Goal: Task Accomplishment & Management: Manage account settings

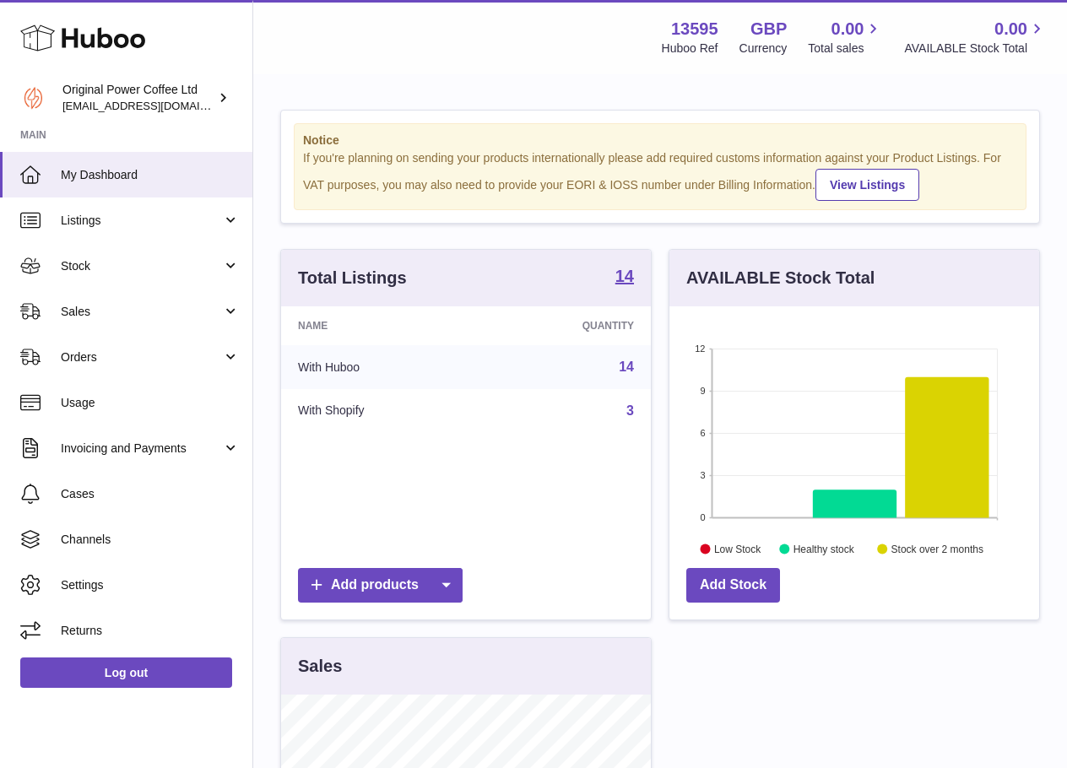
scroll to position [263, 370]
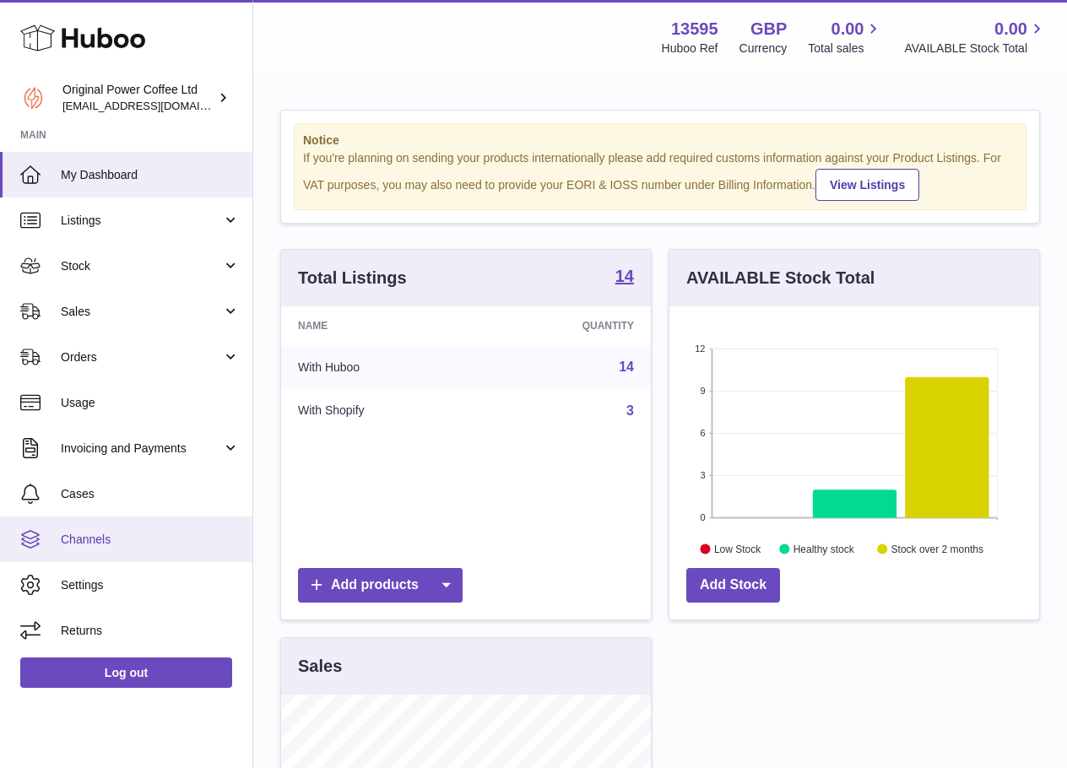
click at [122, 529] on link "Channels" at bounding box center [126, 540] width 252 height 46
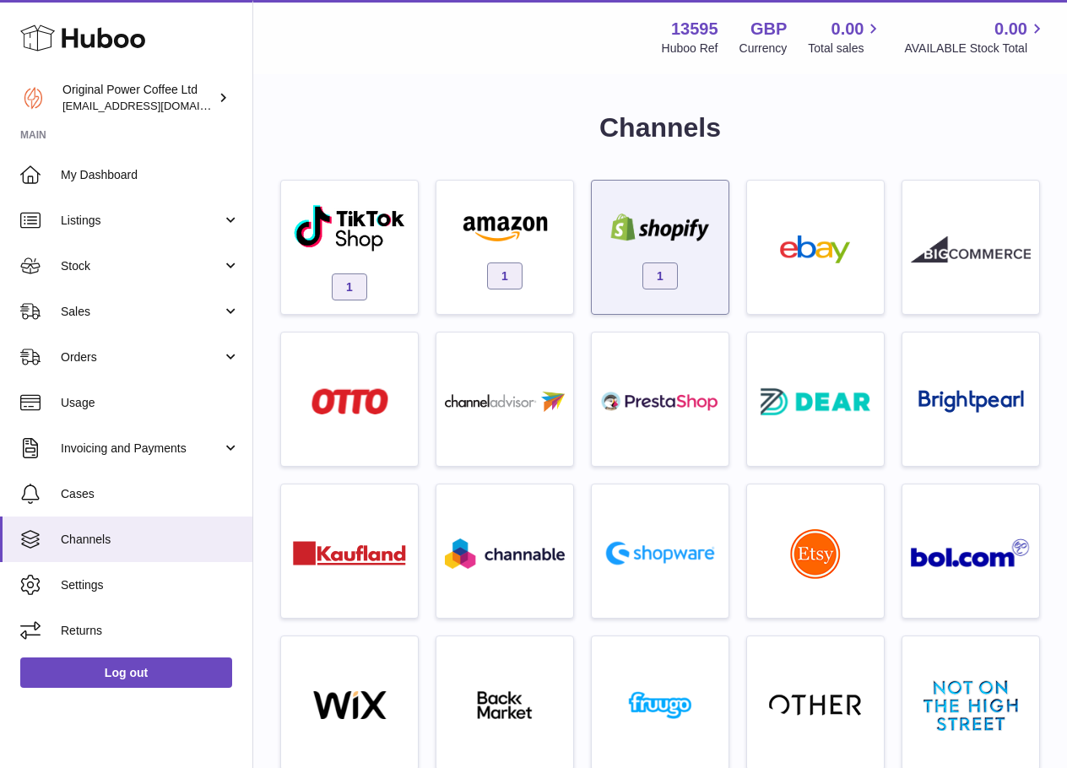
click at [645, 258] on div "1" at bounding box center [660, 252] width 120 height 108
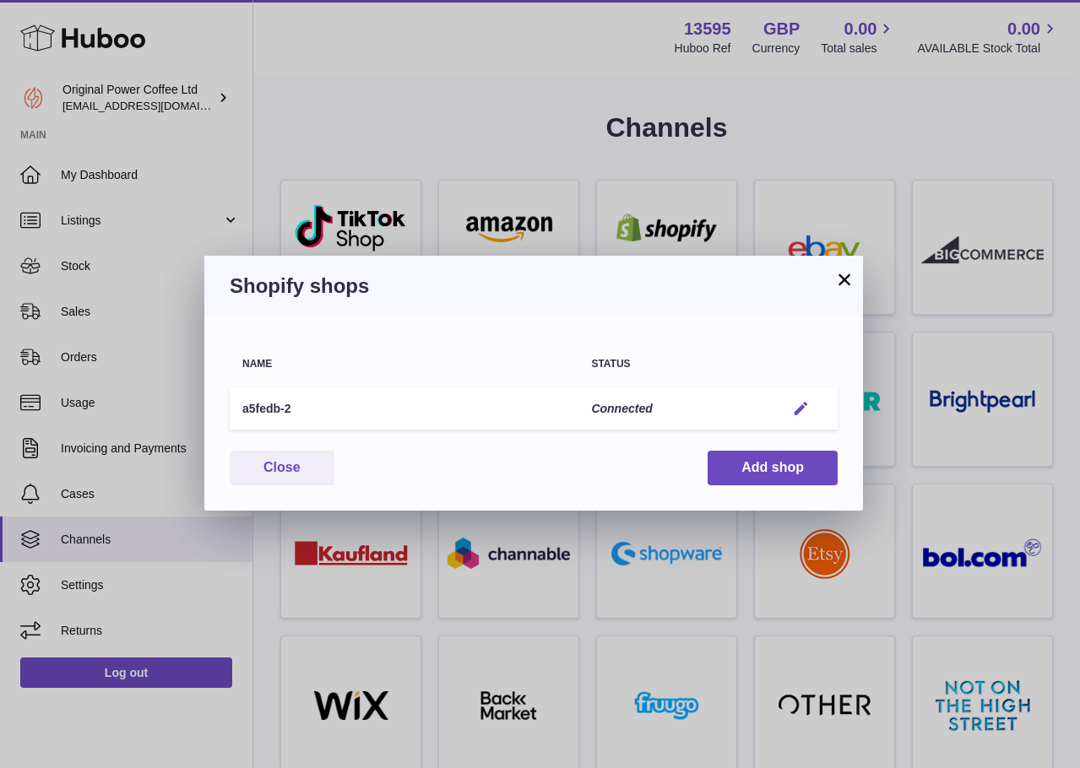
click at [806, 417] on em "button" at bounding box center [801, 409] width 18 height 18
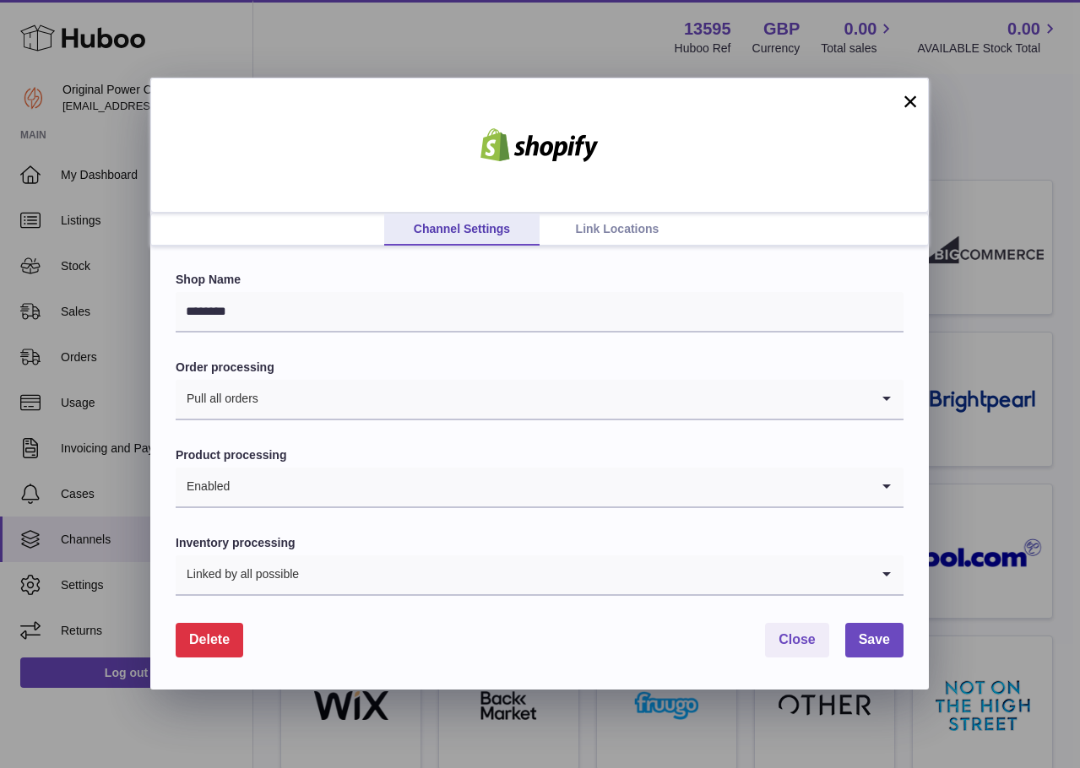
click at [580, 232] on link "Link Locations" at bounding box center [617, 230] width 155 height 32
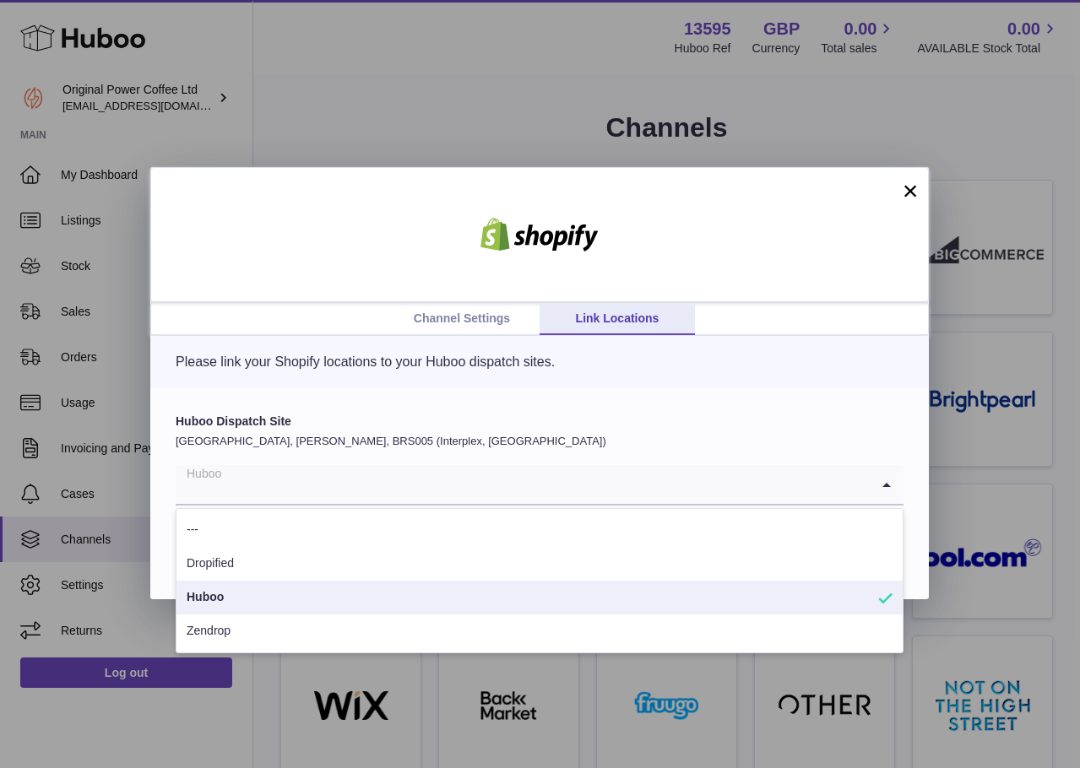
click at [428, 472] on input "Search for option" at bounding box center [523, 484] width 694 height 39
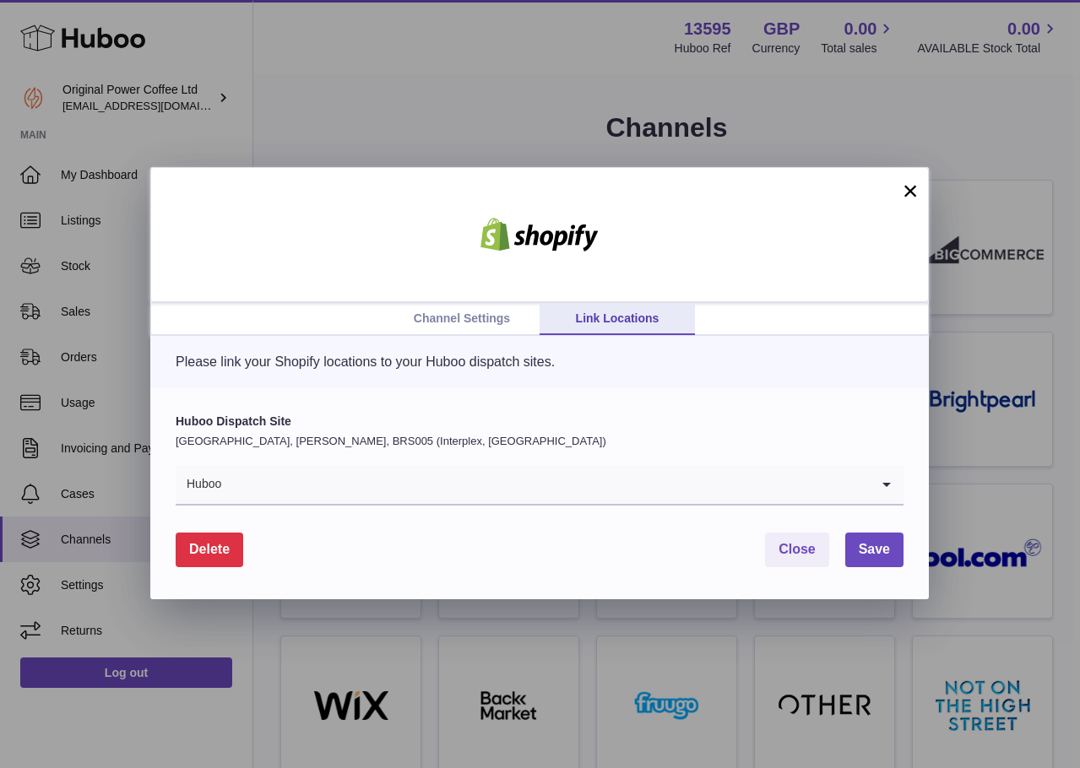
drag, startPoint x: 927, startPoint y: 198, endPoint x: 906, endPoint y: 194, distance: 21.4
click at [927, 198] on div at bounding box center [539, 234] width 779 height 135
click at [889, 191] on div at bounding box center [539, 234] width 779 height 135
click at [911, 196] on button "×" at bounding box center [910, 191] width 20 height 20
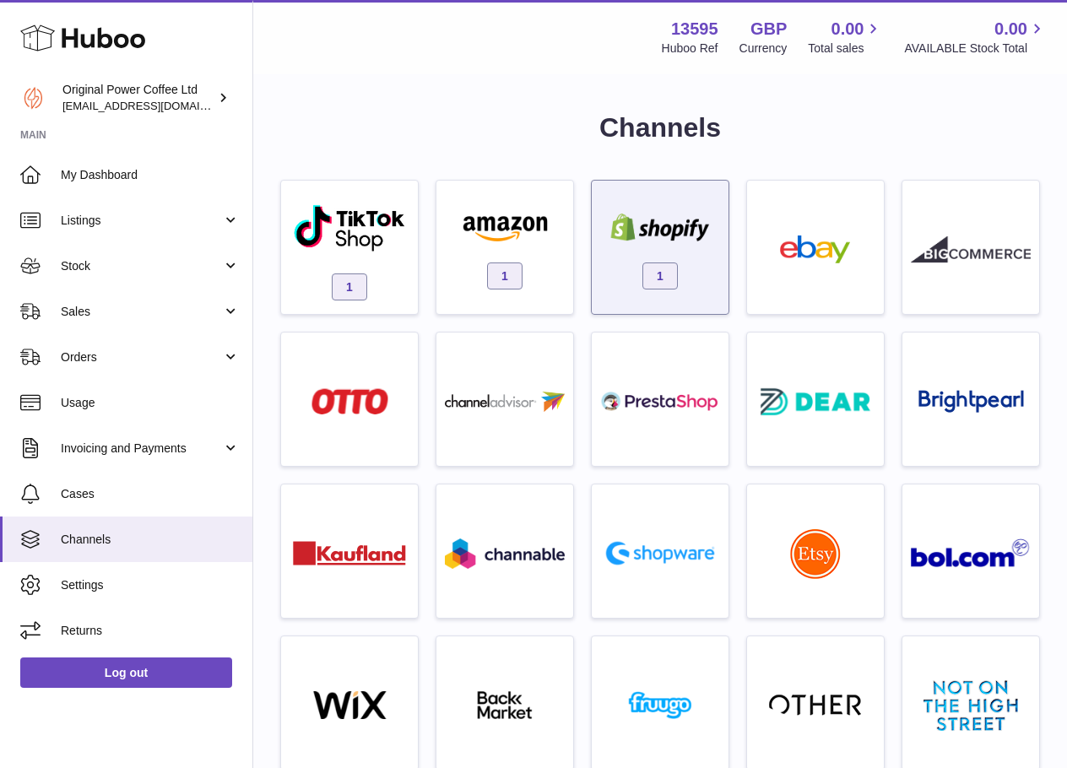
click at [647, 258] on div "1" at bounding box center [660, 252] width 120 height 108
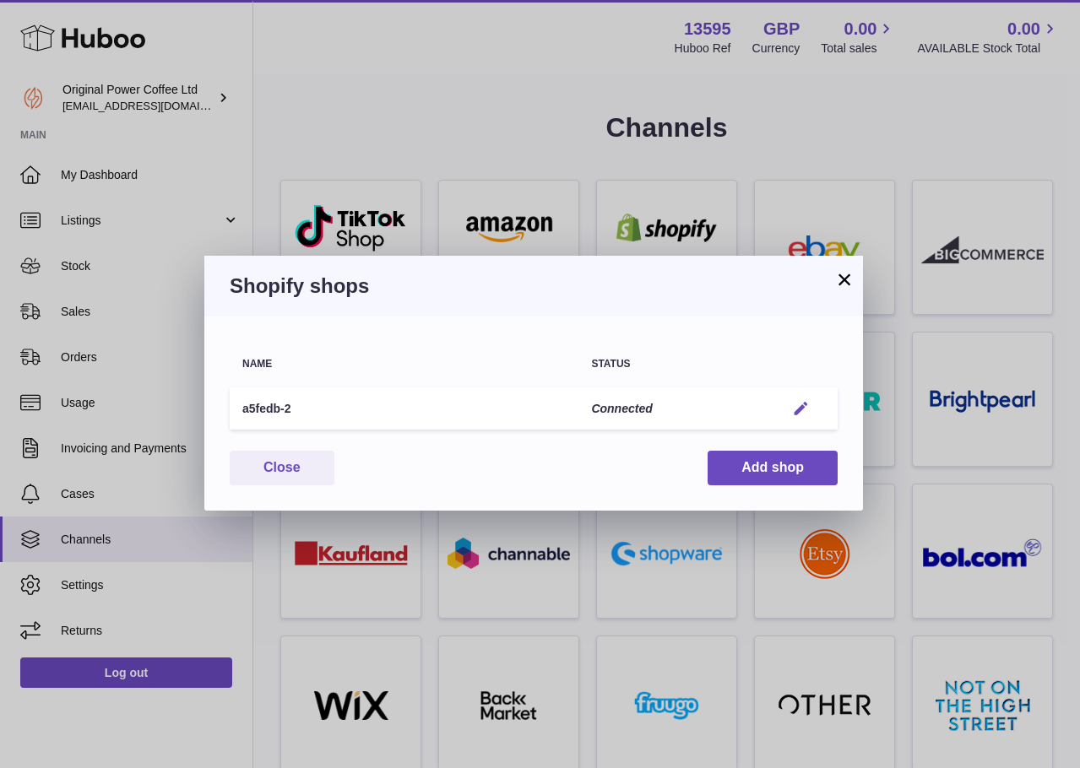
click at [802, 401] on em "button" at bounding box center [801, 409] width 18 height 18
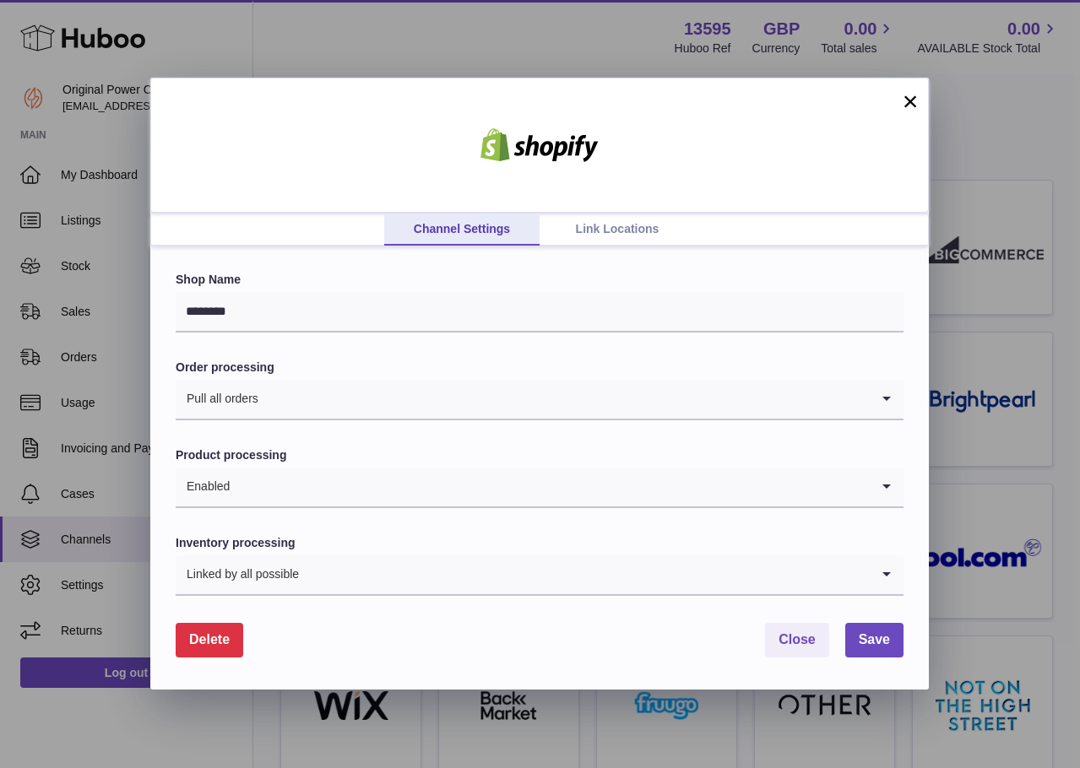
click at [619, 228] on link "Link Locations" at bounding box center [617, 230] width 155 height 32
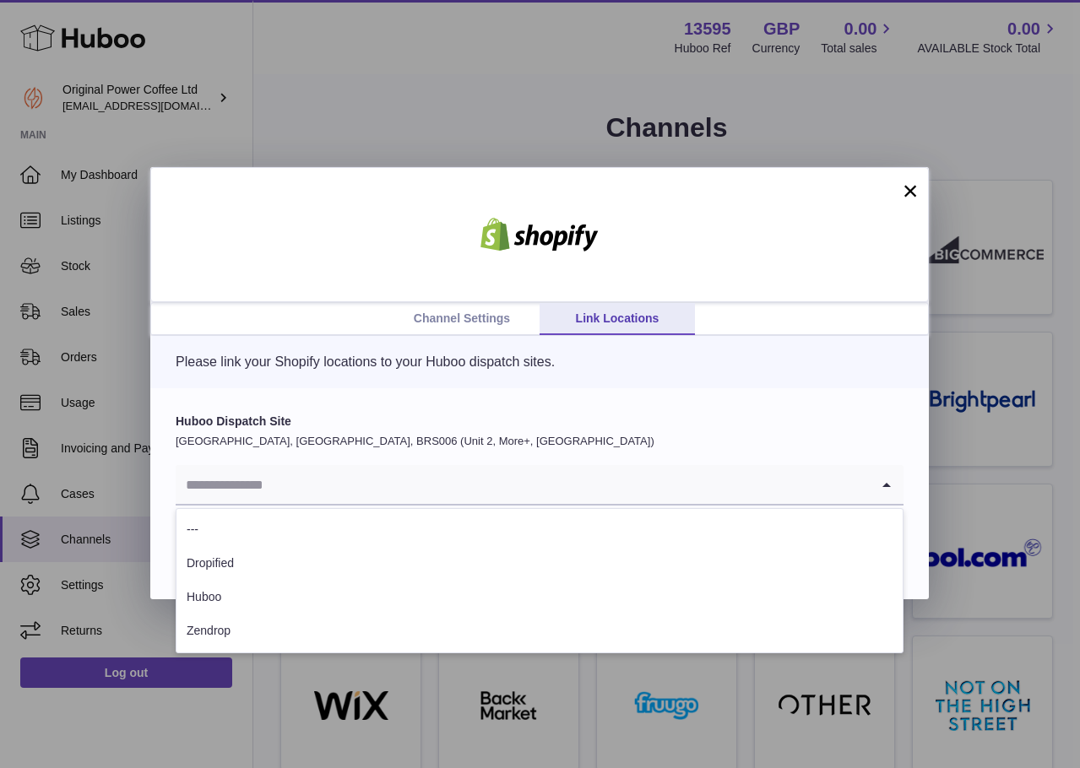
click at [474, 480] on input "Search for option" at bounding box center [523, 484] width 694 height 39
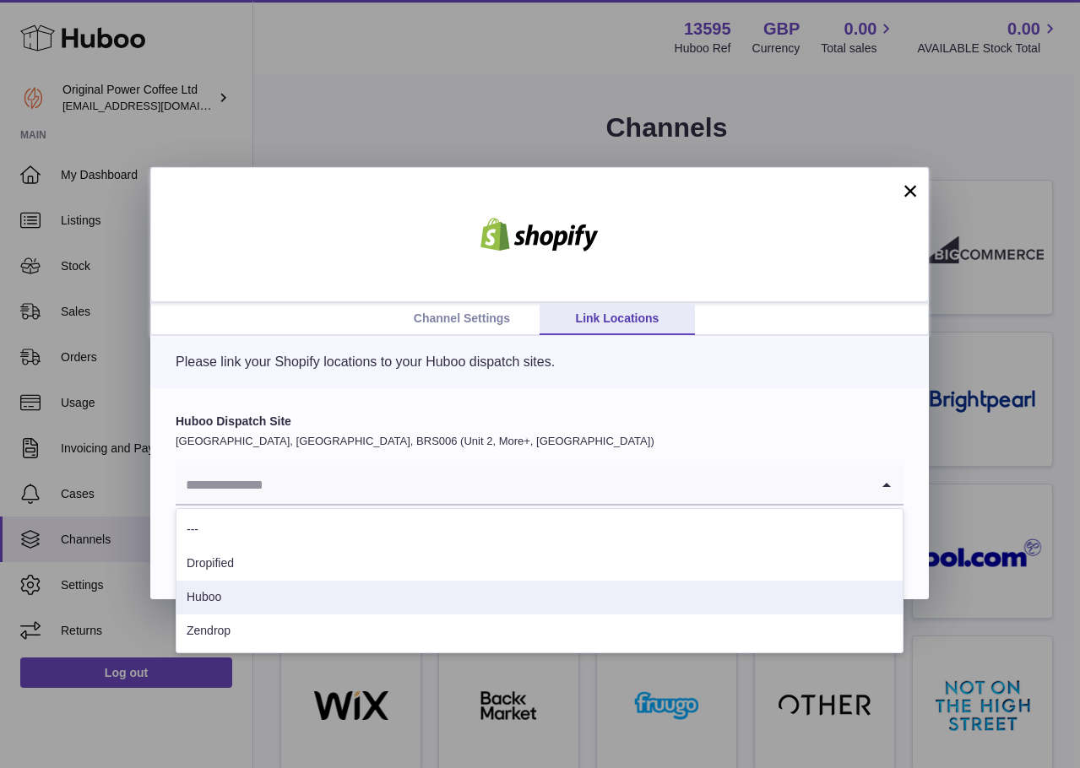
click at [234, 605] on li "Huboo" at bounding box center [539, 598] width 726 height 34
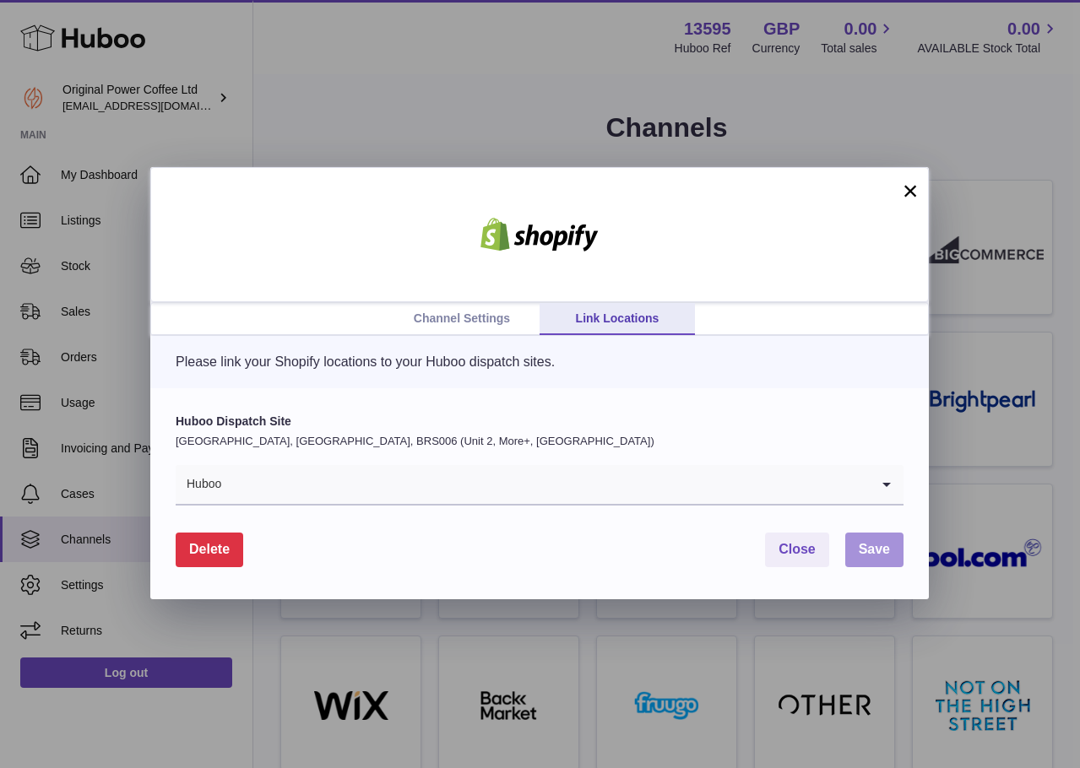
click at [859, 542] on span "Save" at bounding box center [874, 549] width 31 height 14
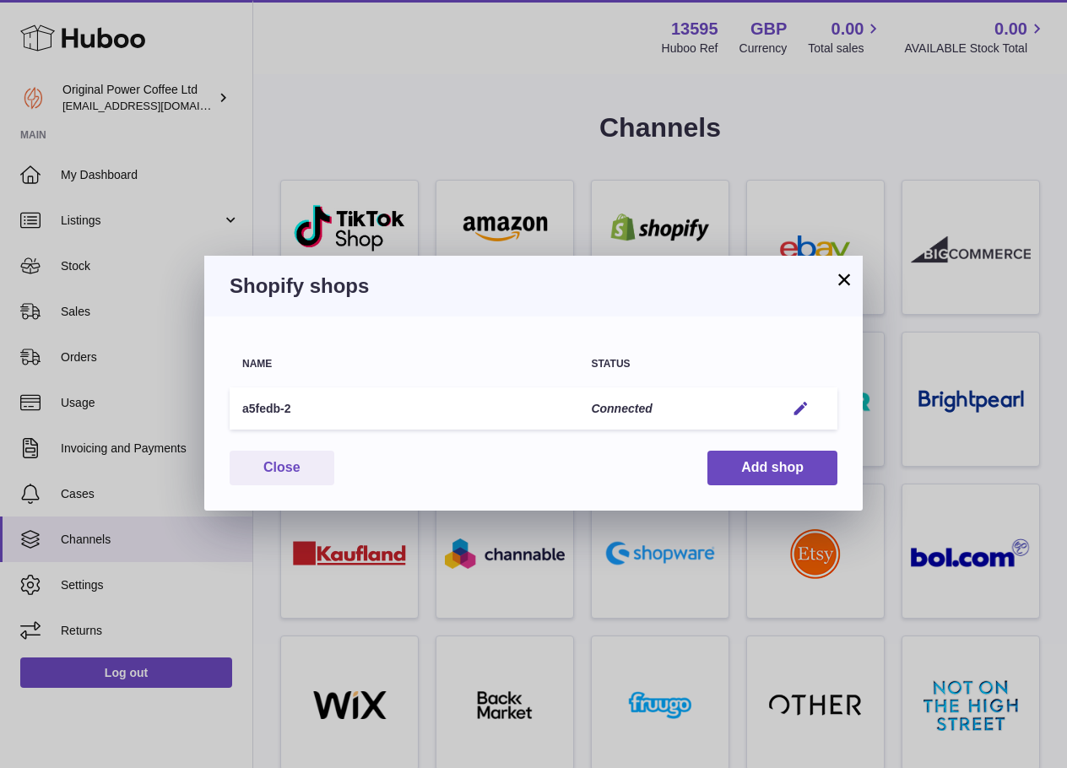
click at [836, 278] on button "×" at bounding box center [844, 279] width 20 height 20
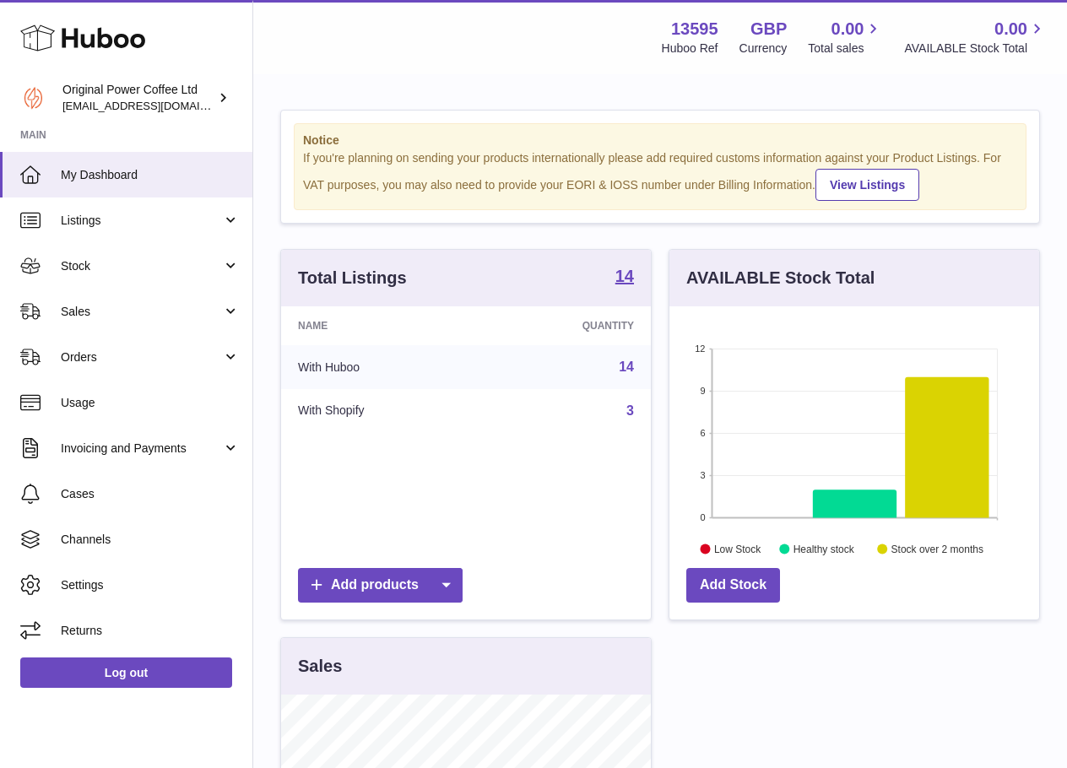
scroll to position [263, 370]
